Goal: Information Seeking & Learning: Learn about a topic

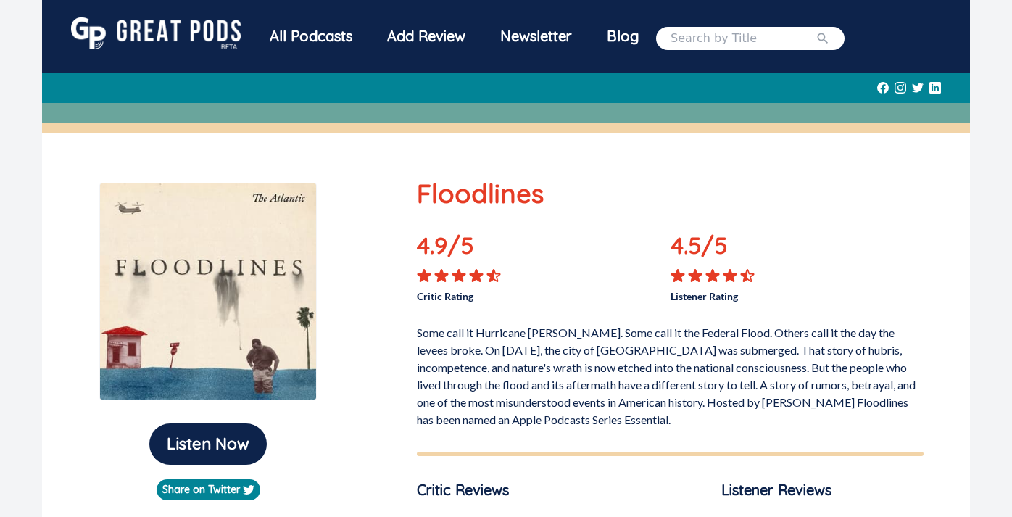
click at [296, 37] on div "All Podcasts" at bounding box center [310, 36] width 117 height 38
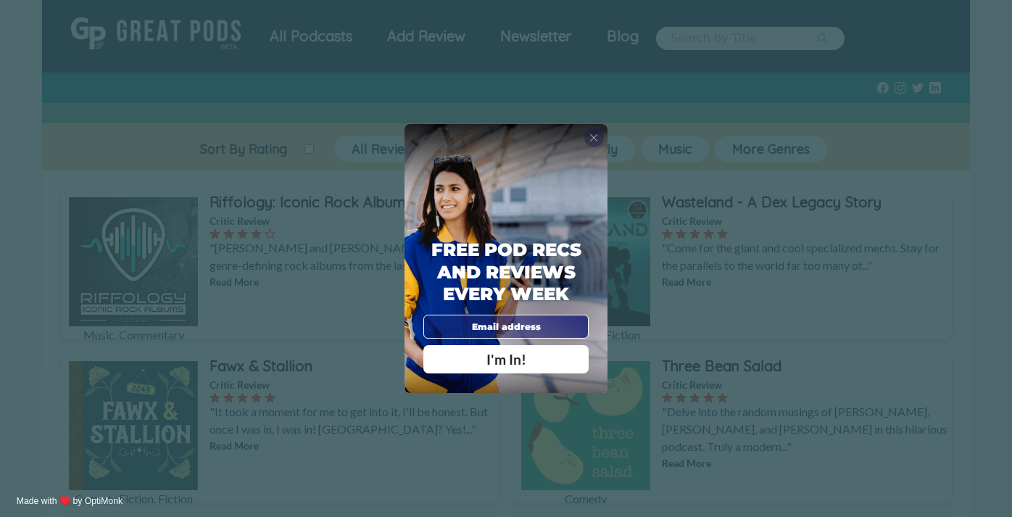
click at [590, 135] on span "X" at bounding box center [593, 137] width 9 height 13
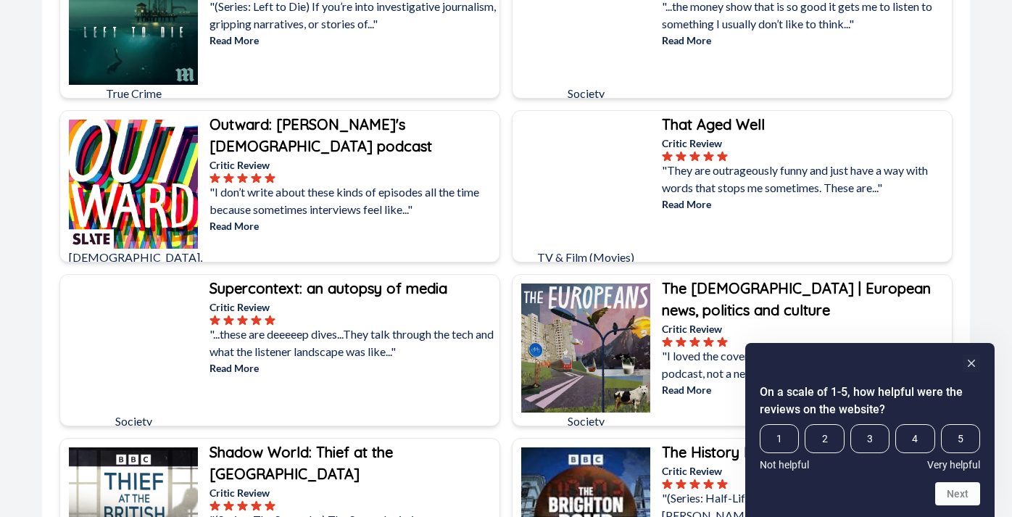
scroll to position [1559, 0]
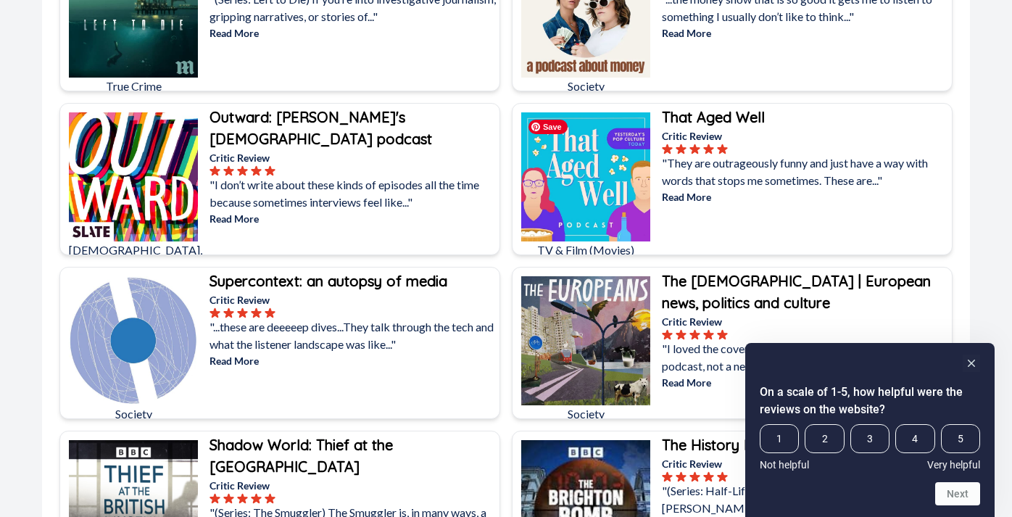
click at [552, 207] on img at bounding box center [585, 176] width 129 height 129
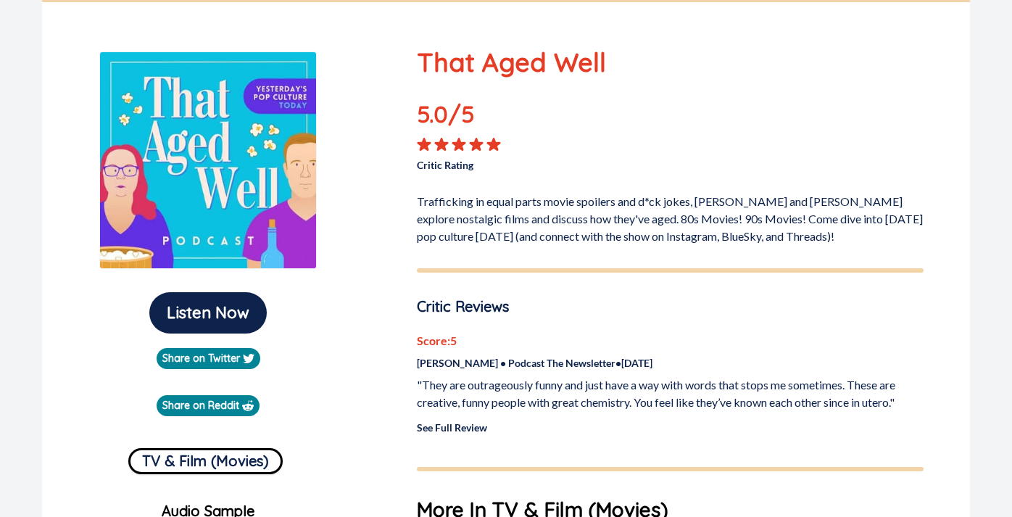
scroll to position [122, 0]
